Goal: Information Seeking & Learning: Learn about a topic

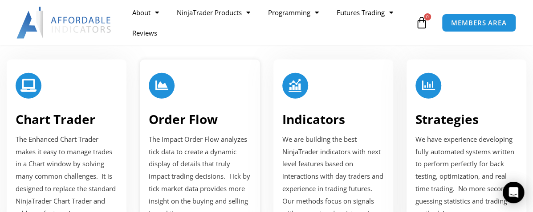
scroll to position [1113, 0]
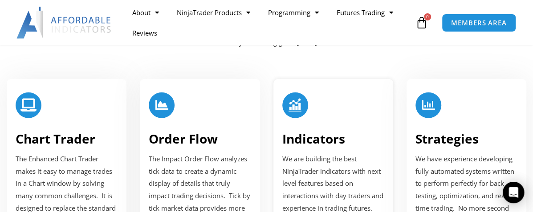
click at [324, 139] on link "Indicators" at bounding box center [313, 138] width 63 height 17
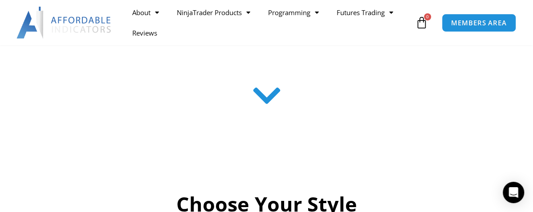
scroll to position [223, 0]
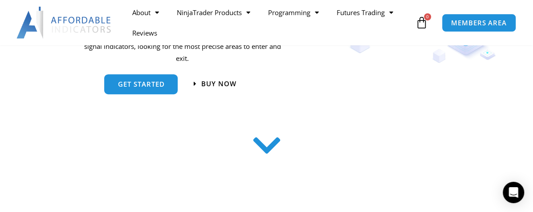
click at [268, 147] on icon at bounding box center [267, 146] width 32 height 32
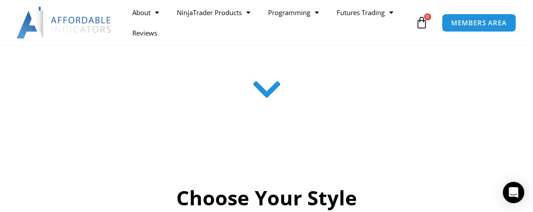
scroll to position [145, 0]
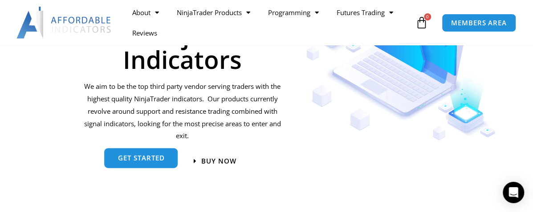
click at [144, 160] on span "get started" at bounding box center [141, 158] width 47 height 7
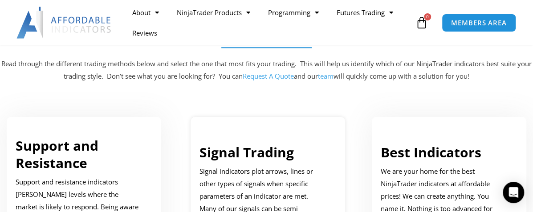
scroll to position [501, 0]
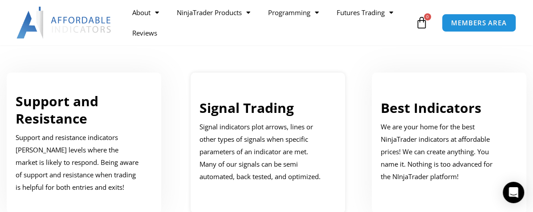
click at [263, 110] on link "Signal Trading" at bounding box center [247, 108] width 94 height 18
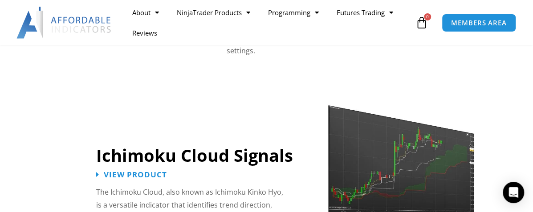
scroll to position [1581, 0]
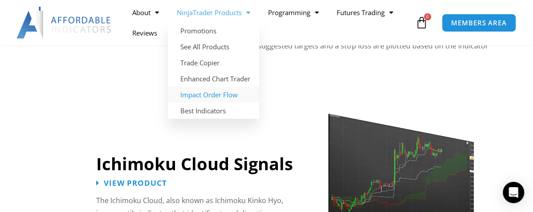
click at [215, 94] on link "Impact Order Flow" at bounding box center [213, 95] width 91 height 16
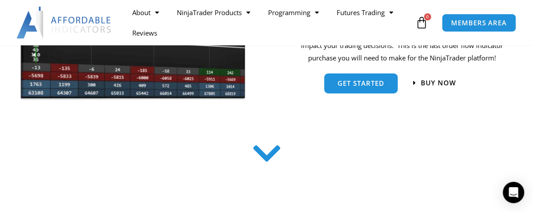
scroll to position [267, 0]
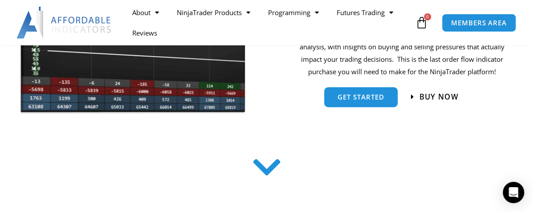
click at [430, 96] on span "Buy now" at bounding box center [439, 98] width 39 height 8
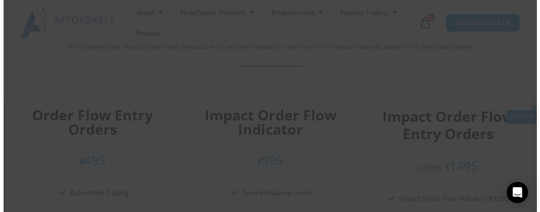
scroll to position [1590, 0]
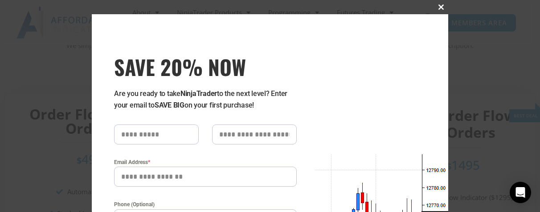
drag, startPoint x: 436, startPoint y: 6, endPoint x: 371, endPoint y: 20, distance: 66.2
click at [434, 9] on span at bounding box center [441, 6] width 14 height 5
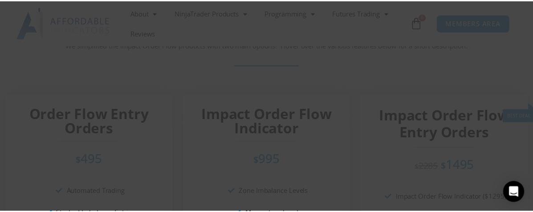
scroll to position [1625, 0]
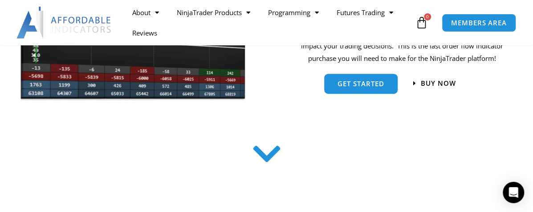
scroll to position [267, 0]
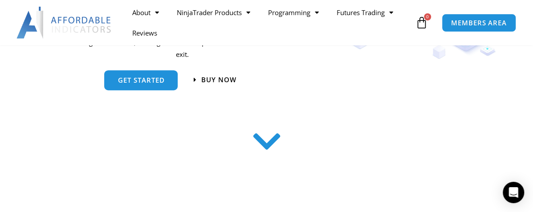
scroll to position [223, 0]
